Goal: Task Accomplishment & Management: Manage account settings

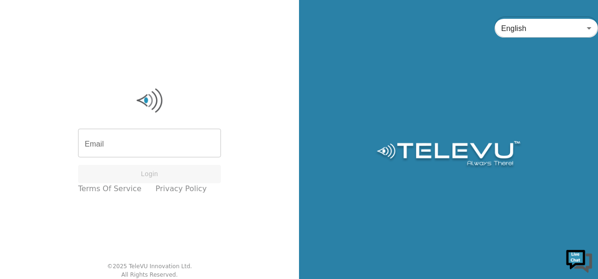
click at [140, 149] on input "Email" at bounding box center [149, 144] width 143 height 26
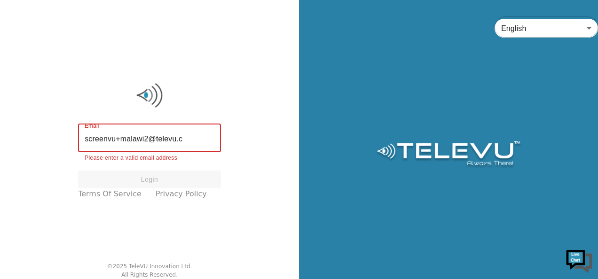
type input "[EMAIL_ADDRESS][DOMAIN_NAME]"
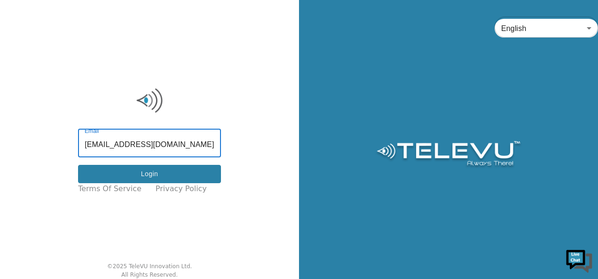
click at [180, 174] on button "Login" at bounding box center [149, 174] width 143 height 18
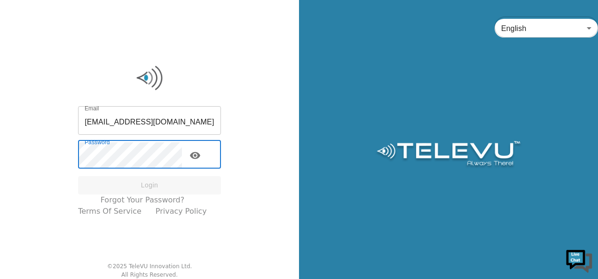
click at [204, 156] on button "toggle password visibility" at bounding box center [195, 155] width 19 height 19
click at [201, 155] on icon "toggle password visibility" at bounding box center [194, 155] width 11 height 11
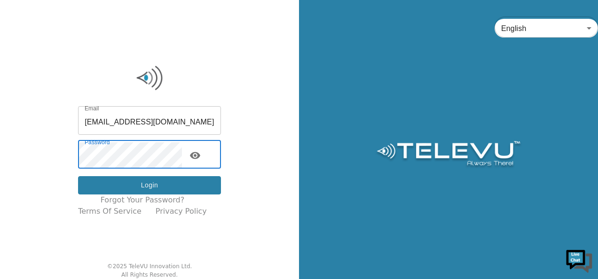
click at [141, 187] on button "Login" at bounding box center [149, 185] width 143 height 18
